Goal: Task Accomplishment & Management: Manage account settings

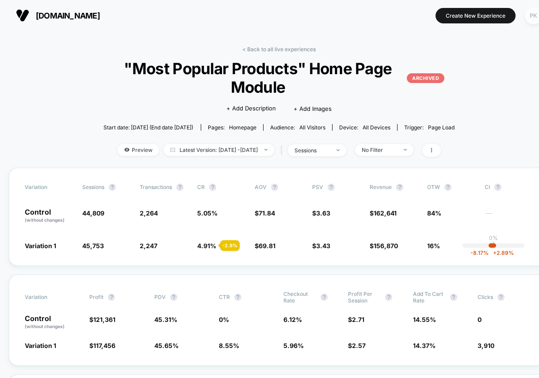
click at [531, 16] on div "PK" at bounding box center [533, 15] width 17 height 17
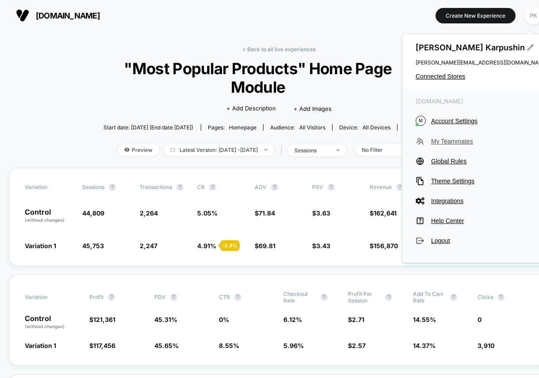
click at [450, 139] on span "My Teammates" at bounding box center [489, 141] width 117 height 7
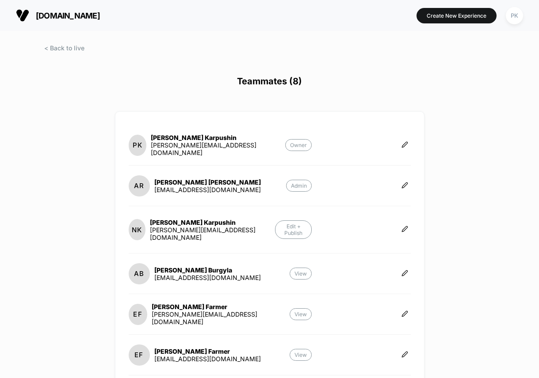
scroll to position [178, 0]
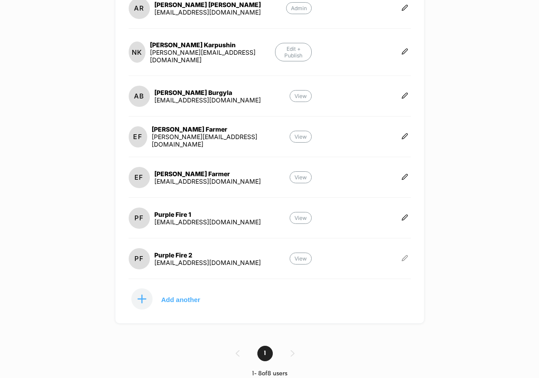
click at [405, 255] on icon at bounding box center [404, 258] width 7 height 7
click at [447, 240] on button "Edit Role" at bounding box center [448, 240] width 57 height 20
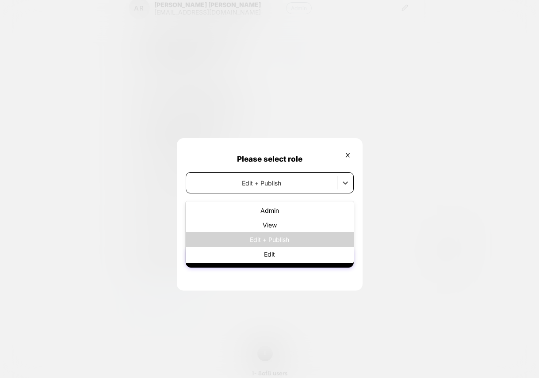
click at [327, 187] on div at bounding box center [262, 183] width 142 height 9
click at [289, 241] on div "Edit + Publish" at bounding box center [270, 240] width 168 height 15
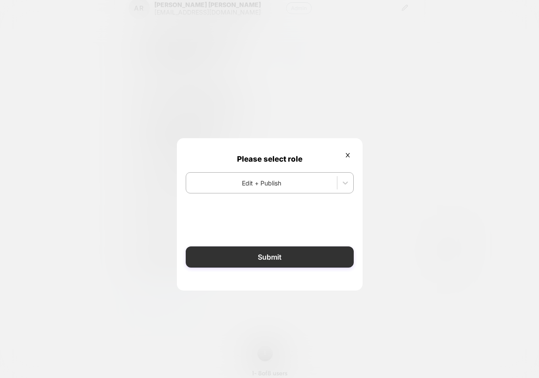
click at [285, 255] on button "Submit" at bounding box center [270, 257] width 168 height 21
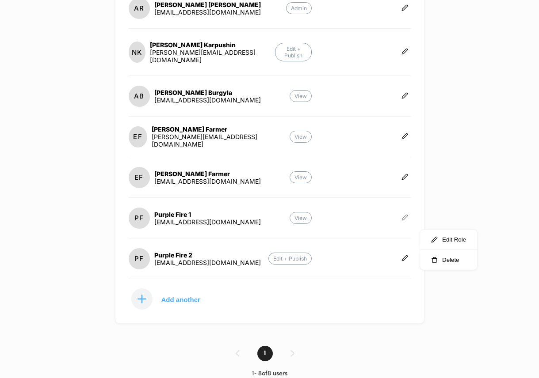
click at [407, 215] on icon at bounding box center [404, 217] width 5 height 5
click at [439, 201] on button "Edit Role" at bounding box center [448, 200] width 57 height 20
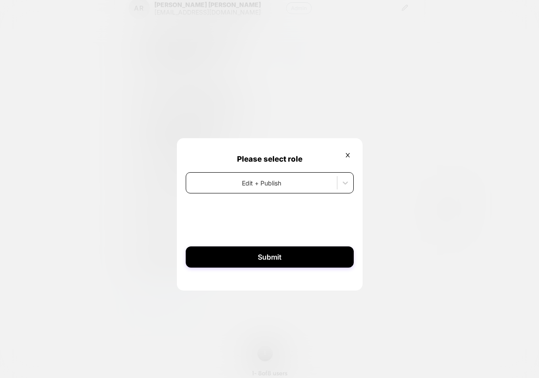
click at [294, 184] on div at bounding box center [262, 183] width 142 height 9
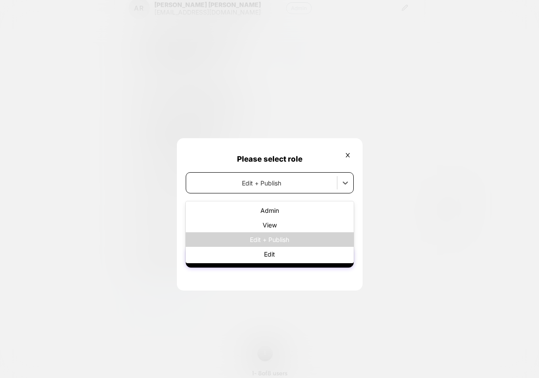
click at [278, 241] on div "Edit + Publish" at bounding box center [270, 240] width 168 height 15
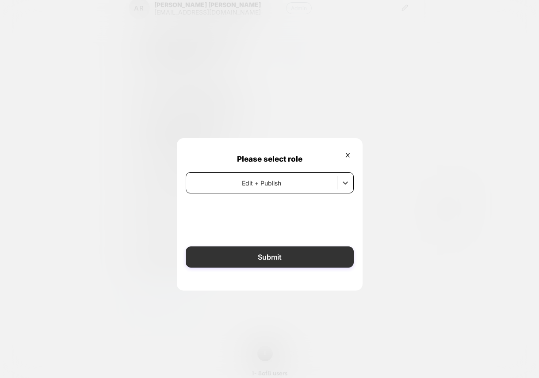
click at [269, 252] on button "Submit" at bounding box center [270, 257] width 168 height 21
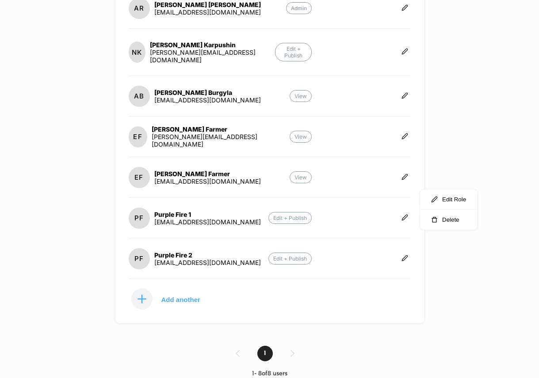
click at [490, 283] on div "[DOMAIN_NAME] Create New Experience PK Teammates (8) PK [PERSON_NAME] [PERSON_N…" at bounding box center [269, 189] width 539 height 378
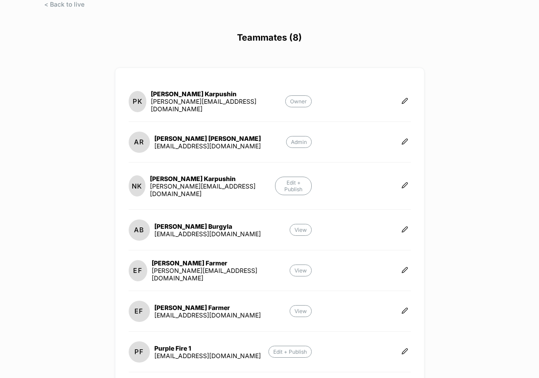
scroll to position [0, 0]
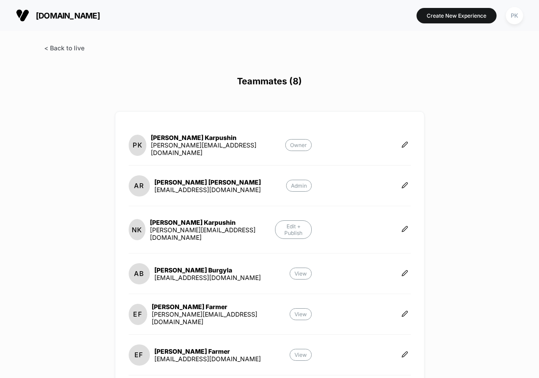
click at [46, 50] on span at bounding box center [64, 48] width 40 height 8
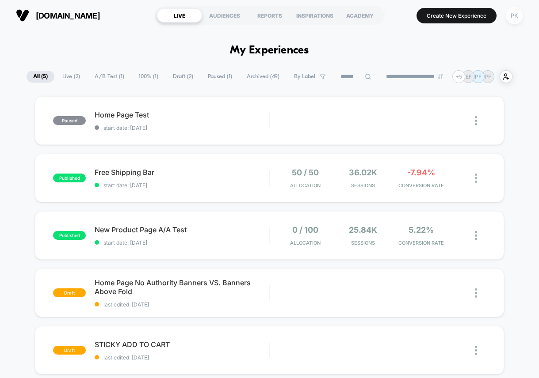
click at [516, 18] on div "PK" at bounding box center [514, 15] width 17 height 17
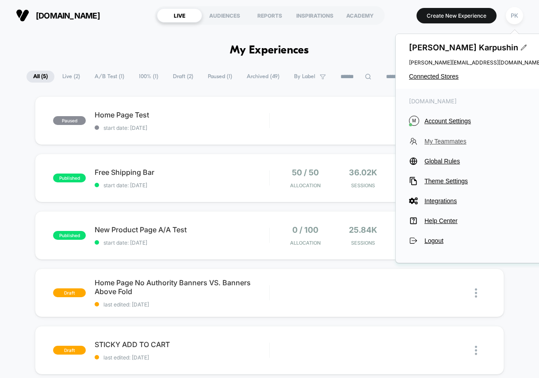
click at [447, 141] on span "My Teammates" at bounding box center [482, 141] width 117 height 7
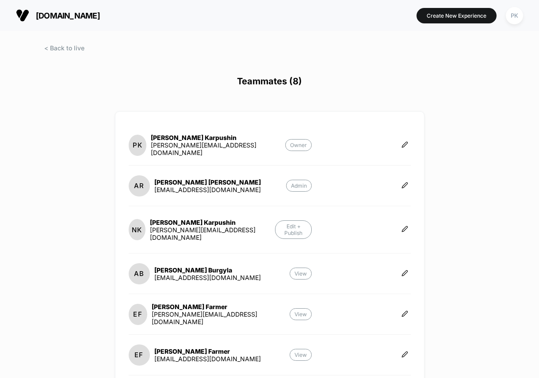
scroll to position [178, 0]
